Goal: Task Accomplishment & Management: Complete application form

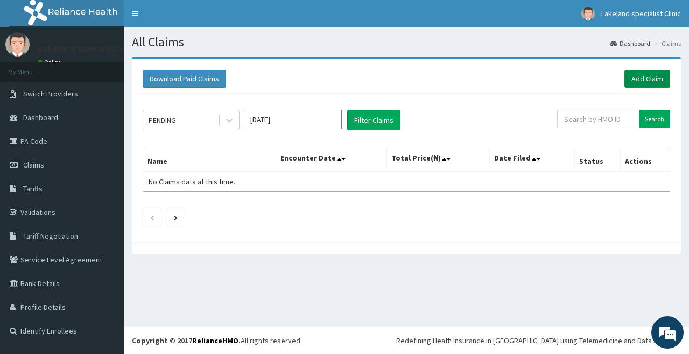
click at [641, 75] on link "Add Claim" at bounding box center [648, 78] width 46 height 18
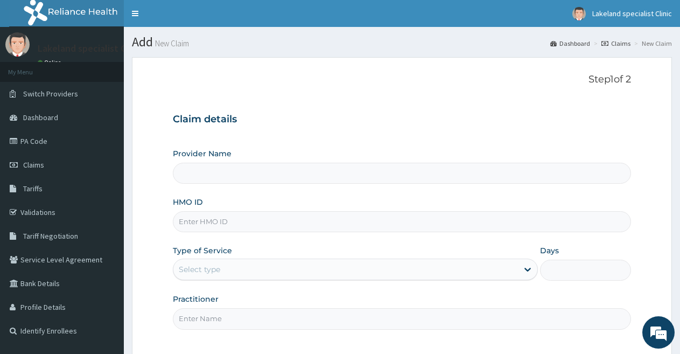
type input "Lake Land Specialist Clinic"
click at [382, 181] on input "Lake Land Specialist Clinic" at bounding box center [402, 173] width 458 height 21
click at [350, 173] on input "Lake Land Specialist Clinic" at bounding box center [402, 173] width 458 height 21
click at [286, 227] on input "HMO ID" at bounding box center [402, 221] width 458 height 21
paste input "RET/46176/A"
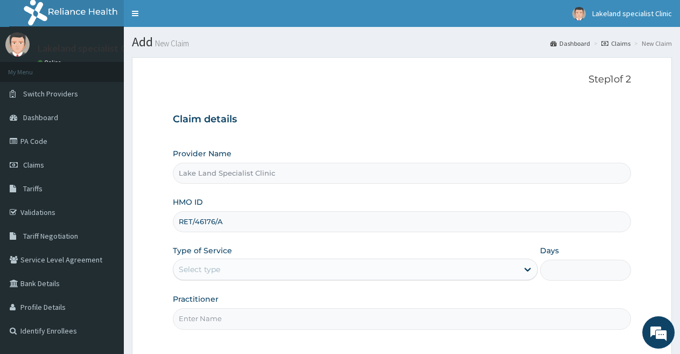
type input "RET/46176/A"
click at [357, 271] on div "Select type" at bounding box center [345, 269] width 344 height 17
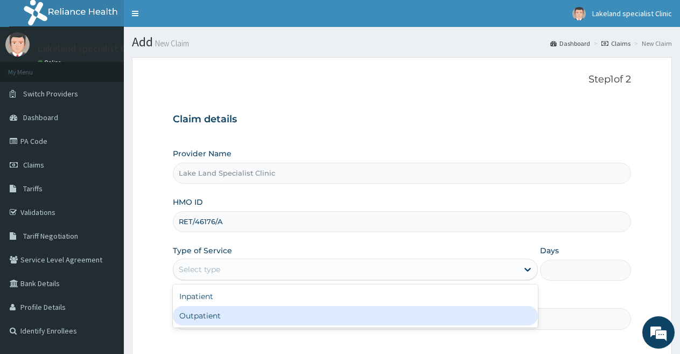
click at [315, 315] on div "Outpatient" at bounding box center [355, 315] width 365 height 19
type input "1"
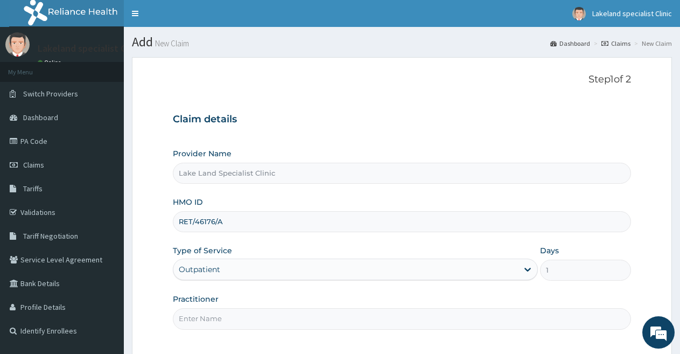
click at [238, 172] on input "Lake Land Specialist Clinic" at bounding box center [402, 173] width 458 height 21
click at [260, 311] on input "Practitioner" at bounding box center [402, 318] width 458 height 21
click at [260, 311] on input "d" at bounding box center [402, 318] width 458 height 21
type input "dr"
click at [260, 311] on input "dr" at bounding box center [402, 318] width 458 height 21
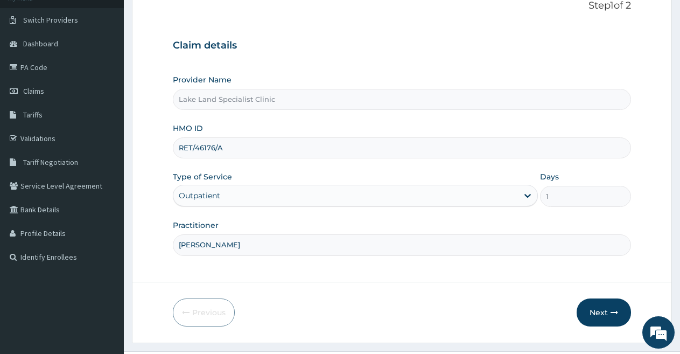
scroll to position [82, 0]
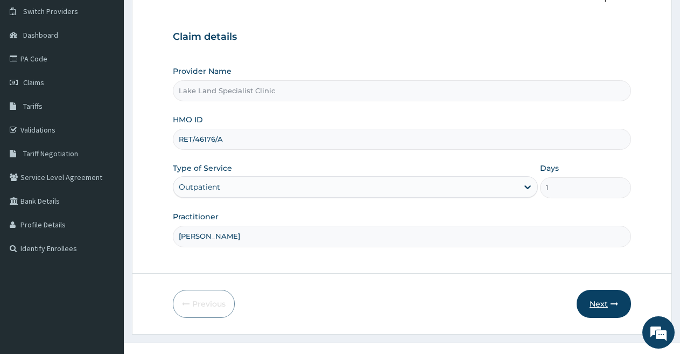
type input "[PERSON_NAME]"
click at [603, 300] on button "Next" at bounding box center [604, 304] width 54 height 28
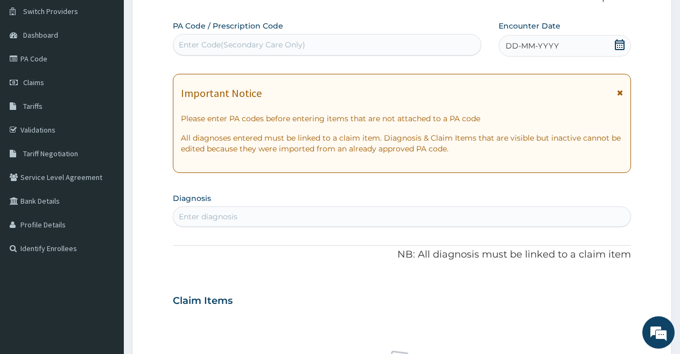
click at [269, 38] on div "Enter Code(Secondary Care Only)" at bounding box center [326, 44] width 307 height 17
paste input "PA/BB03D1"
type input "PA/BB03D1"
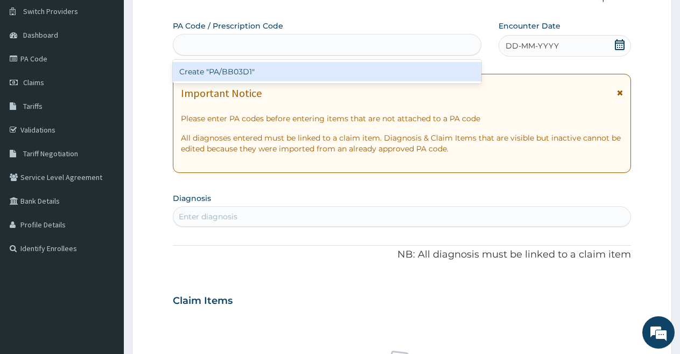
click at [257, 43] on div "PA/BB03D1" at bounding box center [326, 44] width 307 height 17
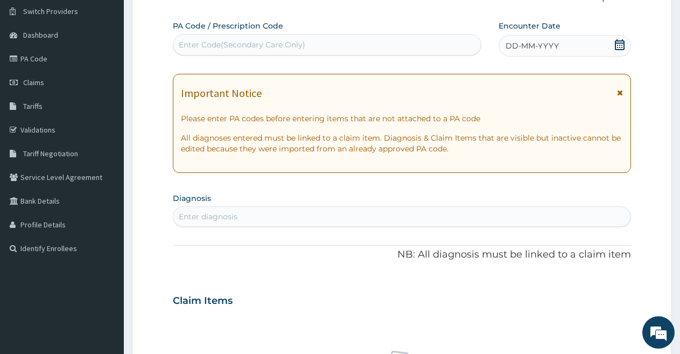
click at [257, 43] on div "Enter Code(Secondary Care Only)" at bounding box center [242, 44] width 127 height 11
paste input "PA/BB03D1"
type input "PA/BB03D1"
click at [260, 46] on div "Enter Code(Secondary Care Only)" at bounding box center [326, 44] width 307 height 17
paste input "PA/BB03D1"
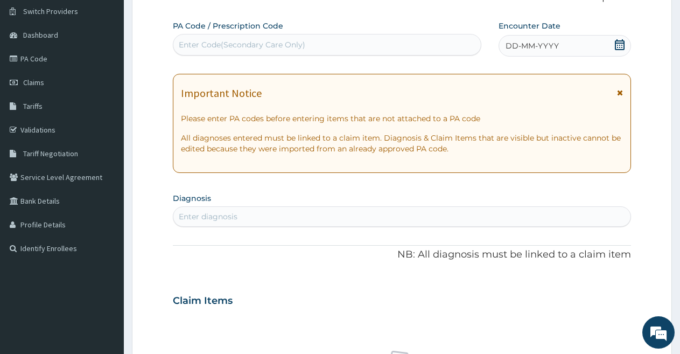
type input "PA/BB03D1"
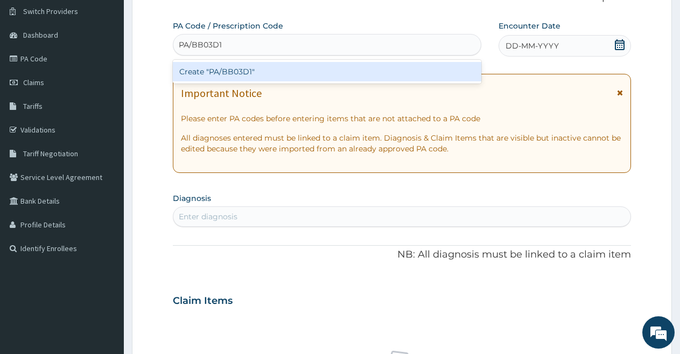
click at [252, 65] on div "Create "PA/BB03D1"" at bounding box center [327, 71] width 309 height 19
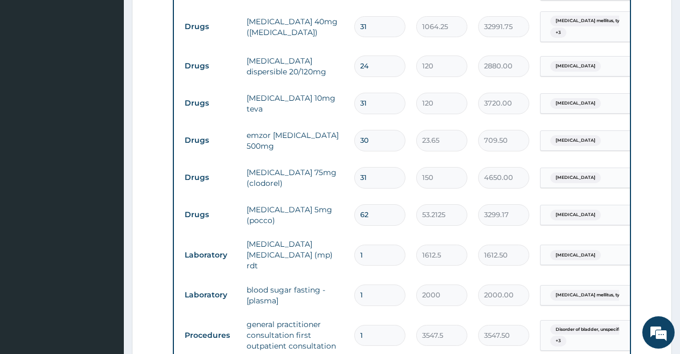
scroll to position [508, 0]
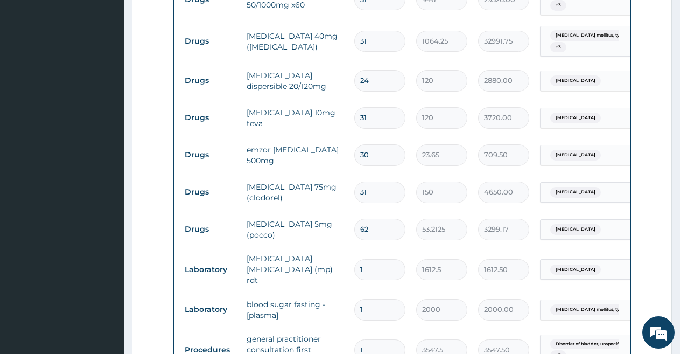
drag, startPoint x: 677, startPoint y: 209, endPoint x: 674, endPoint y: 198, distance: 12.3
click at [674, 198] on section "Step 2 of 2 PA Code / Prescription Code PA/BB03D1 Encounter Date [DATE] Importa…" at bounding box center [402, 71] width 556 height 1061
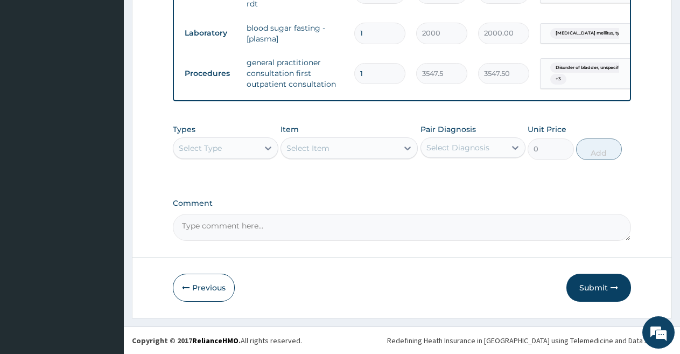
scroll to position [788, 0]
click at [200, 289] on button "Previous" at bounding box center [204, 288] width 62 height 28
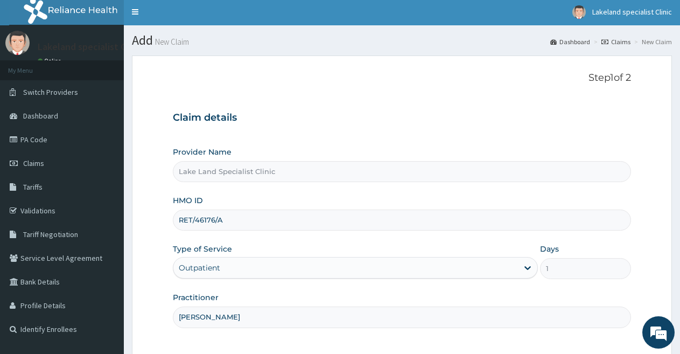
scroll to position [0, 0]
